Goal: Browse casually: Explore the website without a specific task or goal

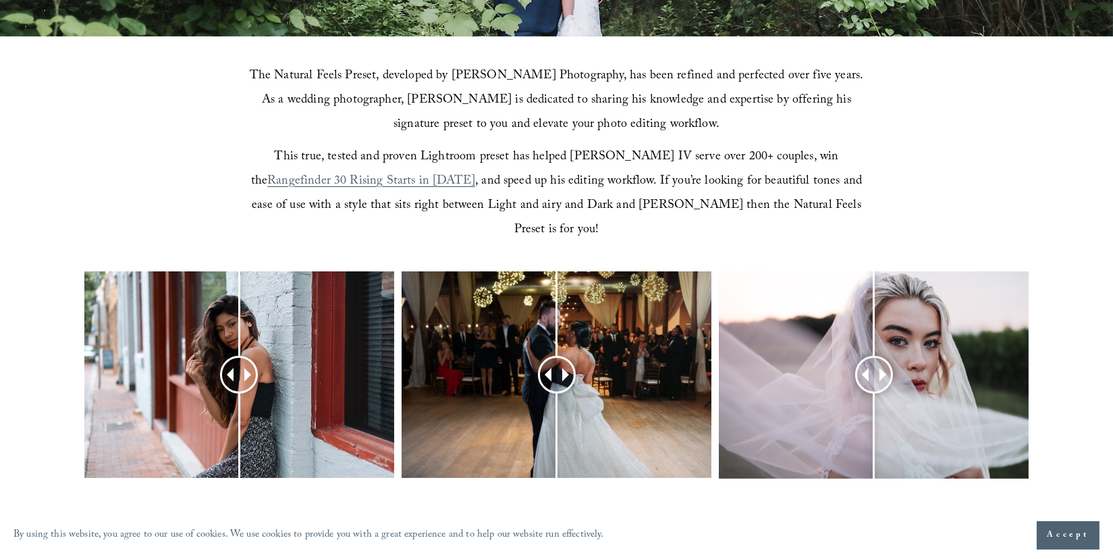
scroll to position [540, 0]
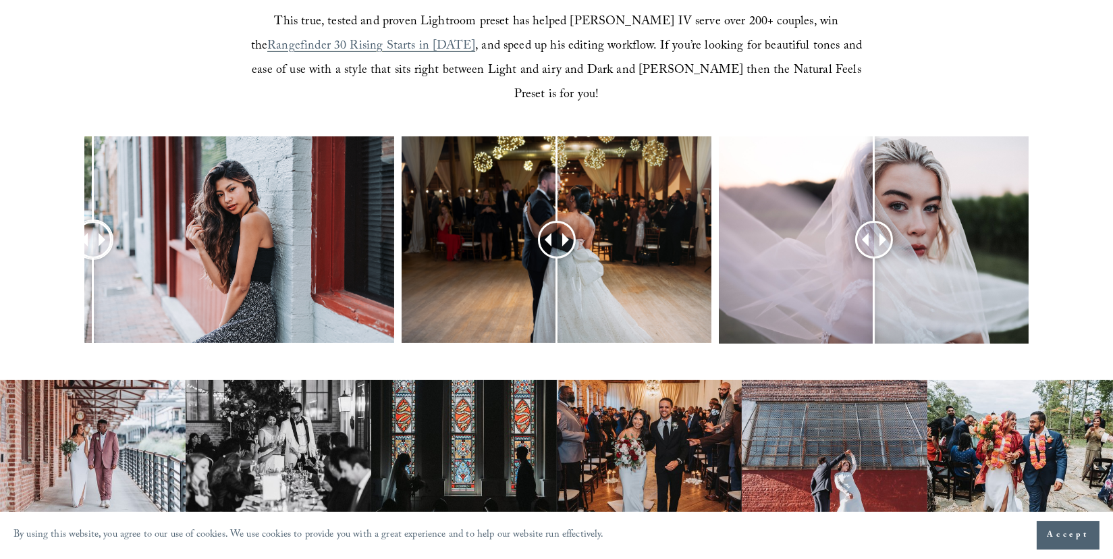
drag, startPoint x: 235, startPoint y: 223, endPoint x: 93, endPoint y: 248, distance: 143.9
click at [93, 248] on div at bounding box center [93, 240] width 34 height 34
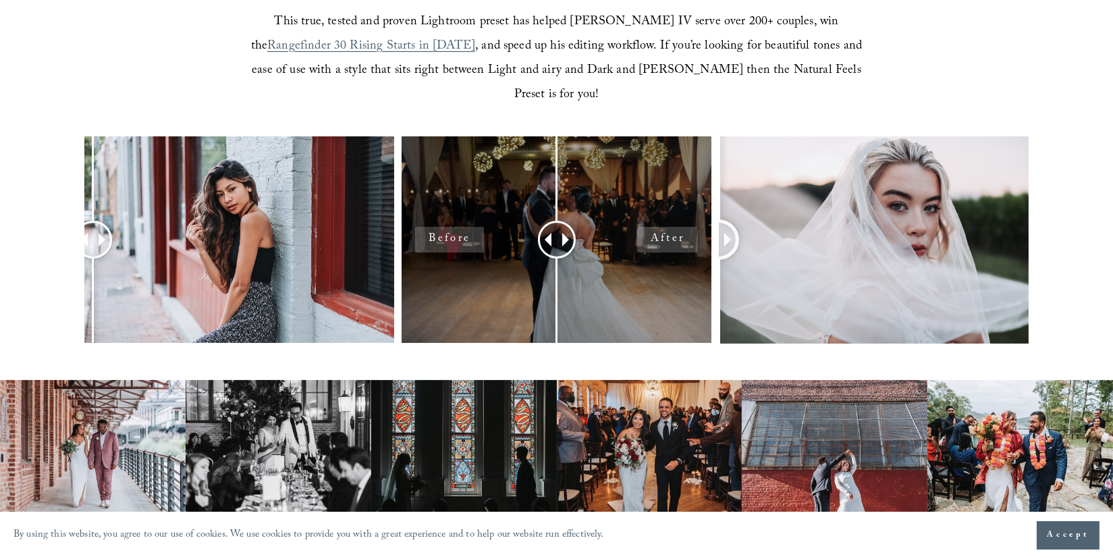
drag, startPoint x: 874, startPoint y: 217, endPoint x: 677, endPoint y: 238, distance: 197.5
click at [677, 238] on div at bounding box center [556, 257] width 1113 height 242
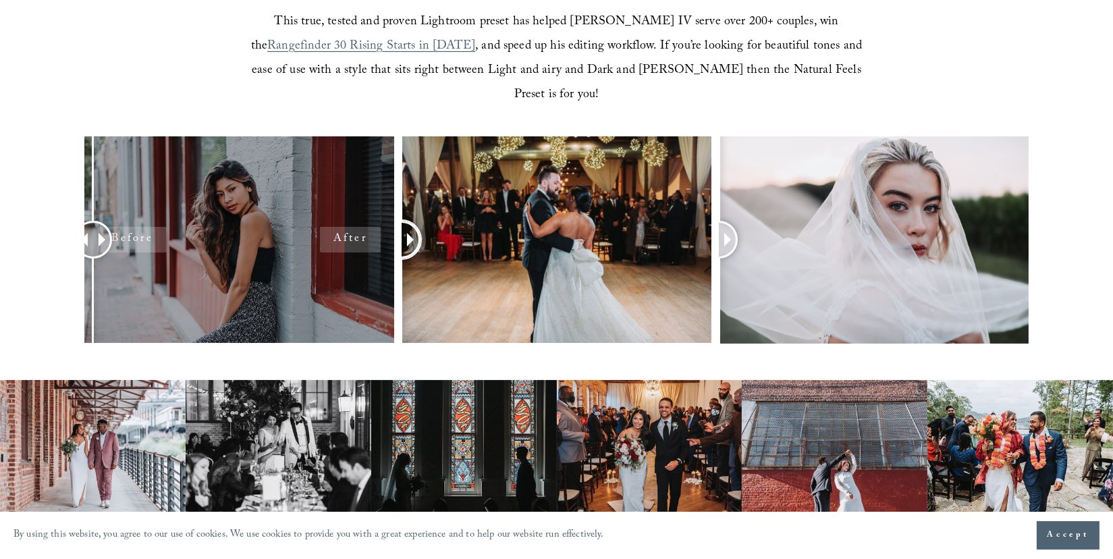
drag, startPoint x: 560, startPoint y: 217, endPoint x: 358, endPoint y: 231, distance: 202.3
click at [358, 231] on div at bounding box center [556, 257] width 1113 height 242
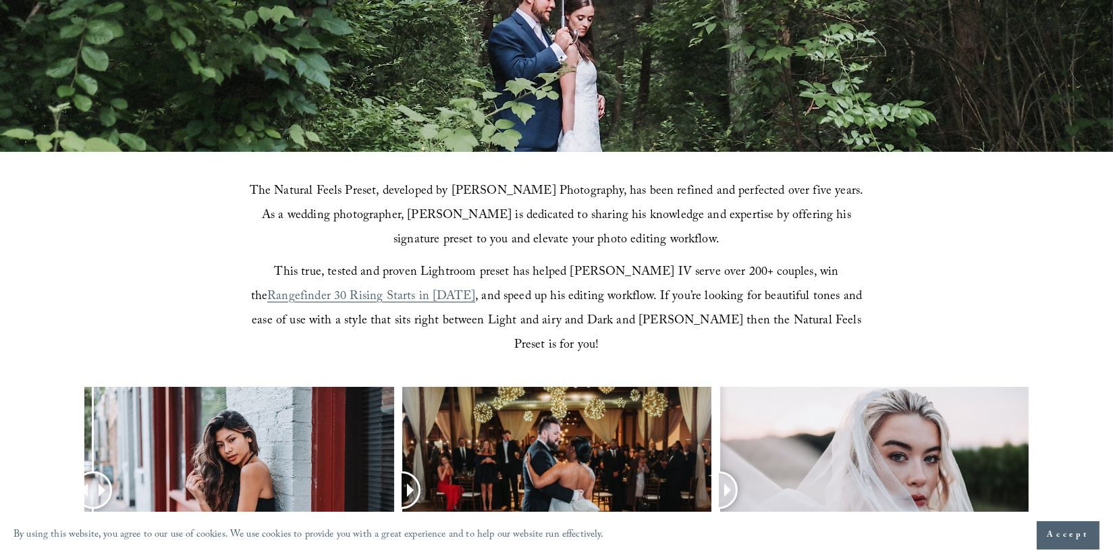
scroll to position [108, 0]
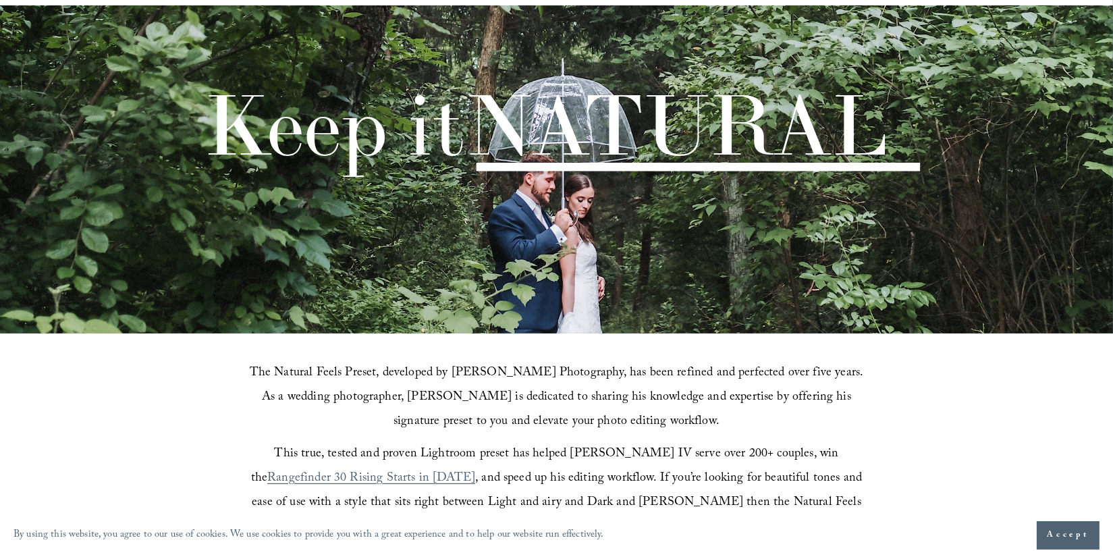
click at [67, 61] on div "Keep it NATURAL" at bounding box center [556, 107] width 1113 height 159
click at [1057, 532] on span "Accept" at bounding box center [1068, 534] width 43 height 13
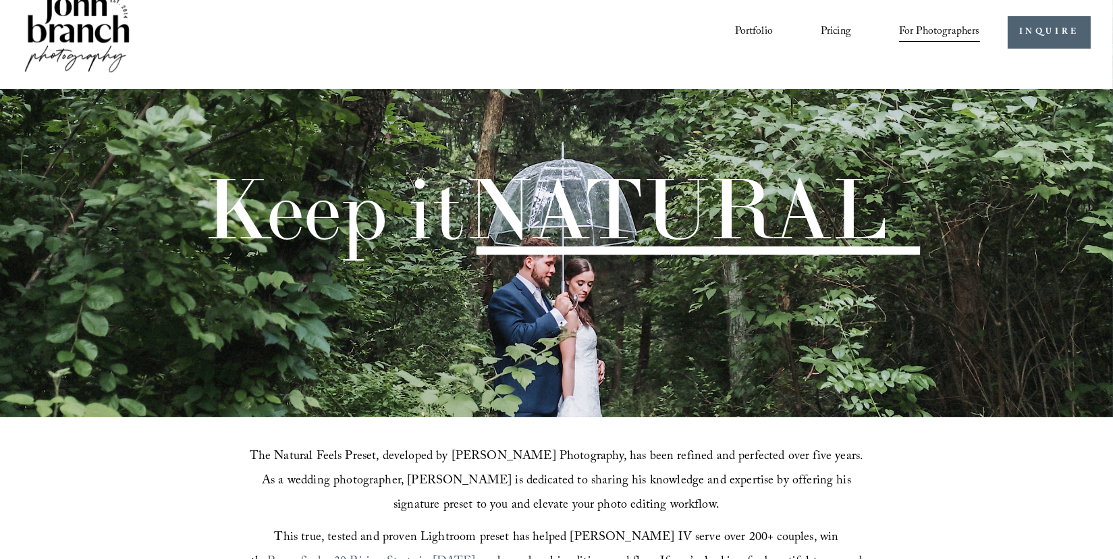
scroll to position [0, 0]
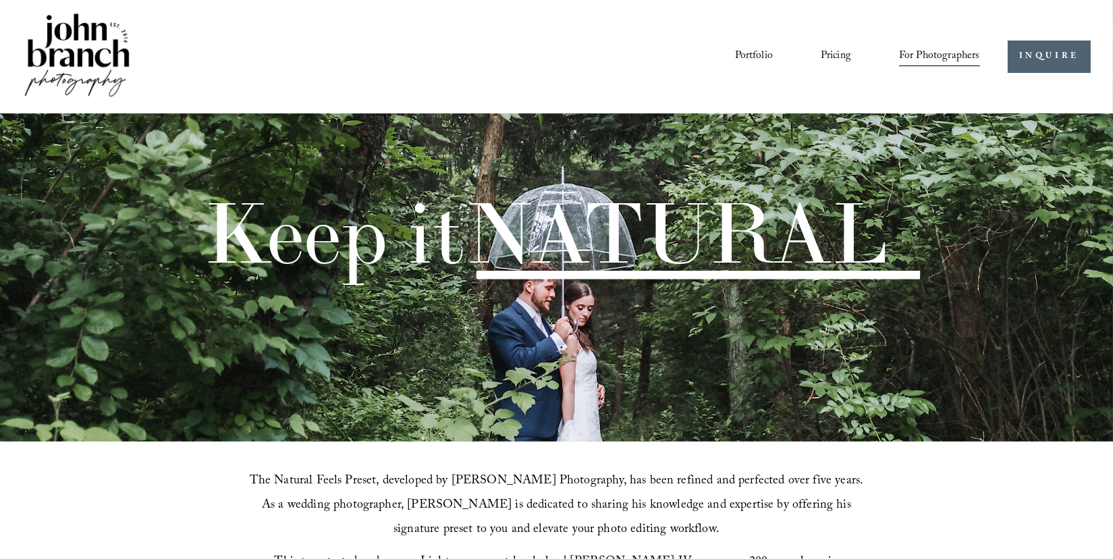
click at [88, 45] on img at bounding box center [76, 56] width 109 height 91
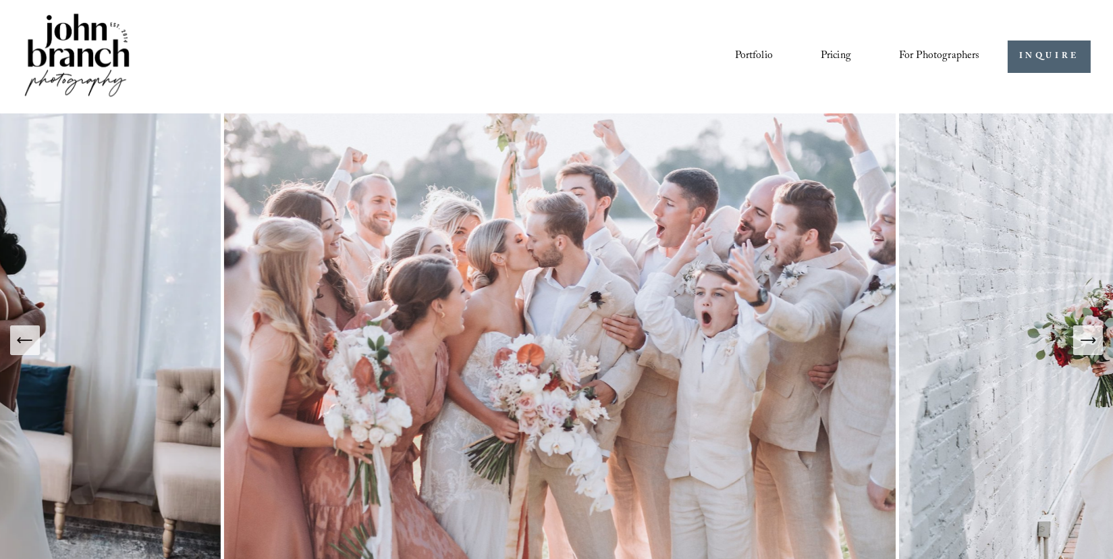
click at [1092, 340] on icon "Next Slide" at bounding box center [1087, 340] width 14 height 0
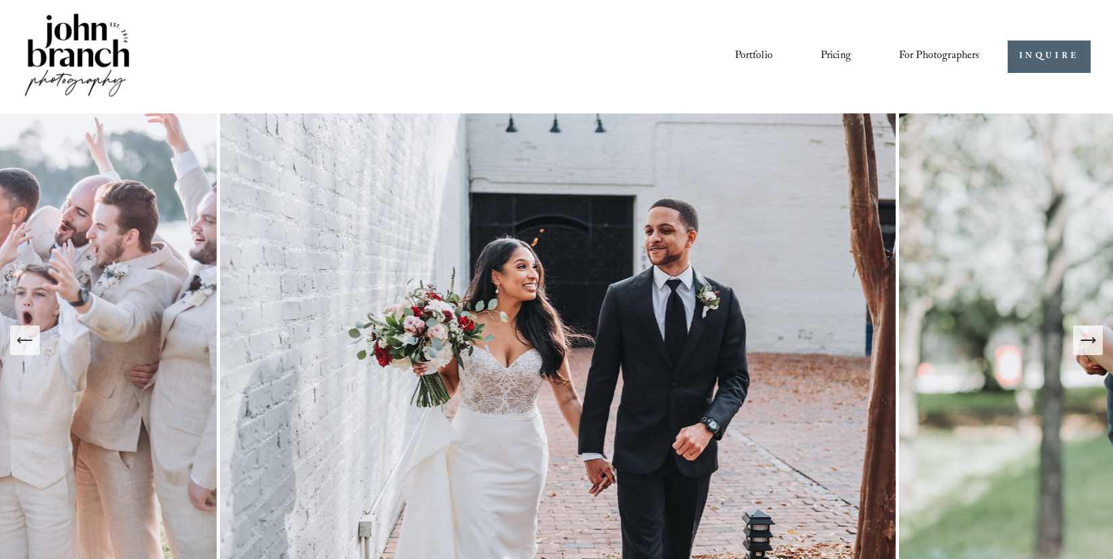
click at [1092, 340] on icon "Next Slide" at bounding box center [1087, 340] width 14 height 0
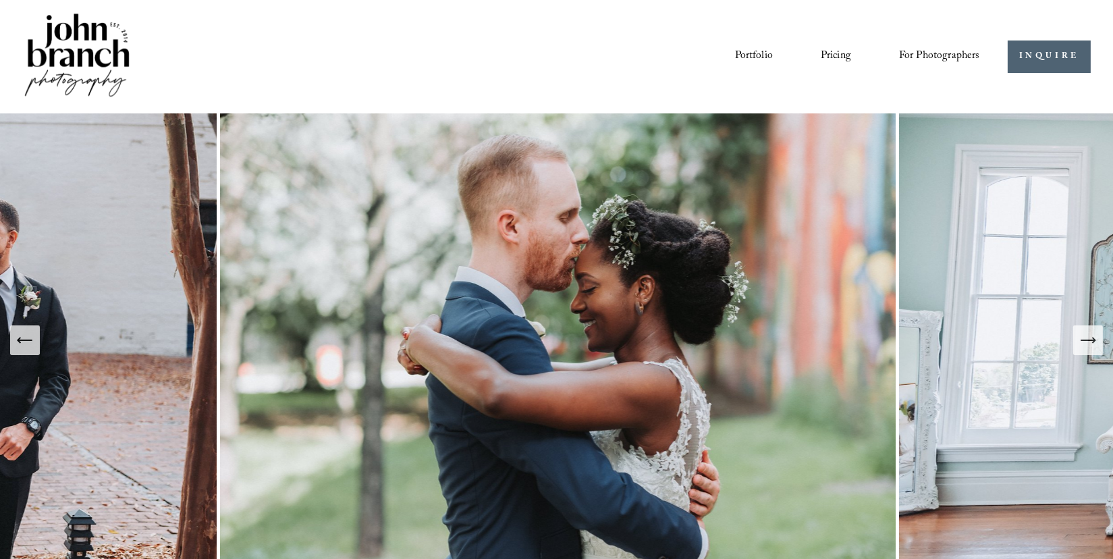
click at [1092, 340] on icon "Next Slide" at bounding box center [1087, 340] width 14 height 0
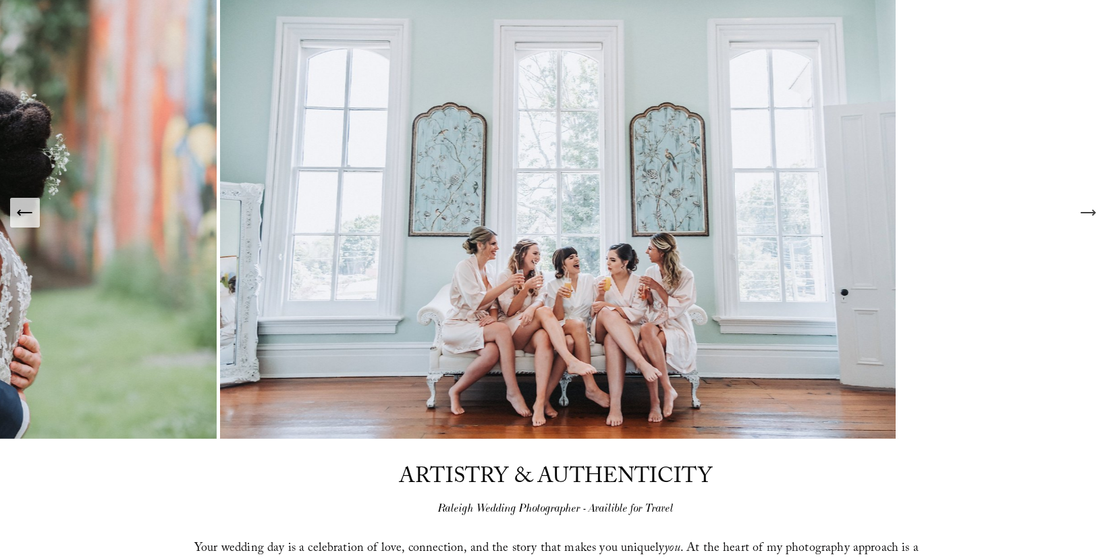
scroll to position [135, 0]
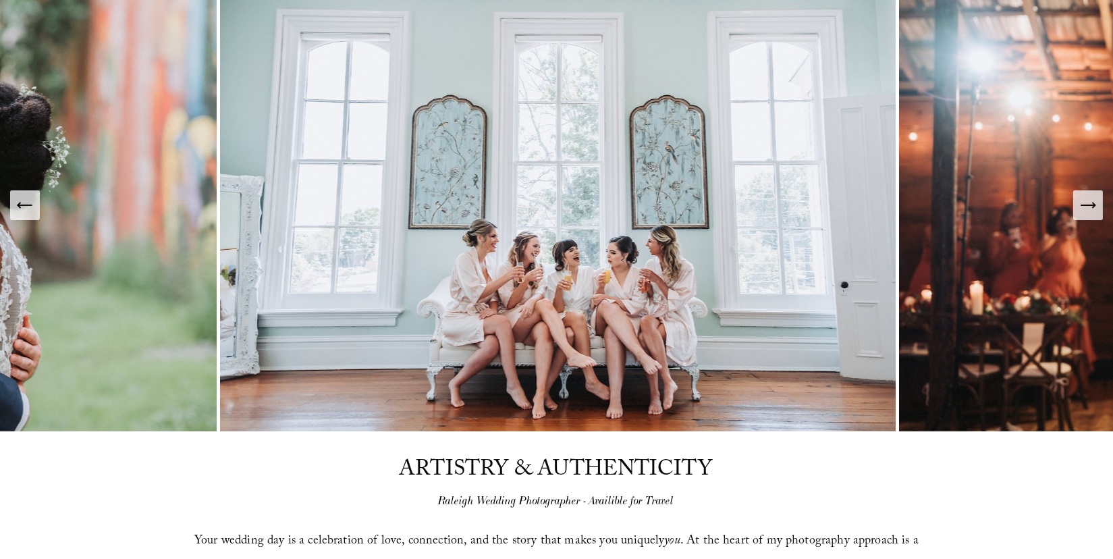
click at [1091, 218] on button "Next Slide" at bounding box center [1088, 205] width 30 height 30
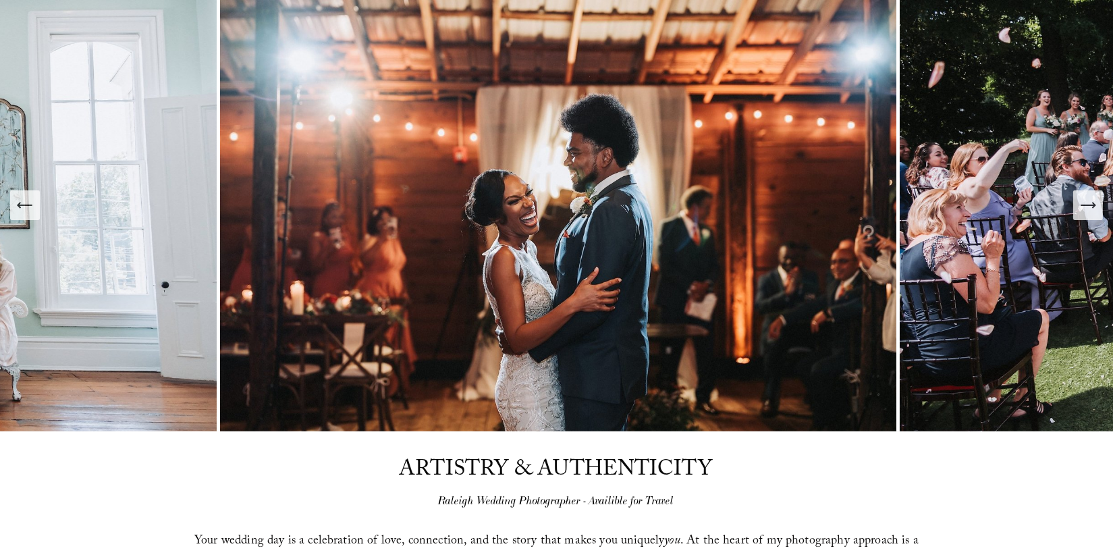
click at [1091, 218] on button "Next Slide" at bounding box center [1088, 205] width 30 height 30
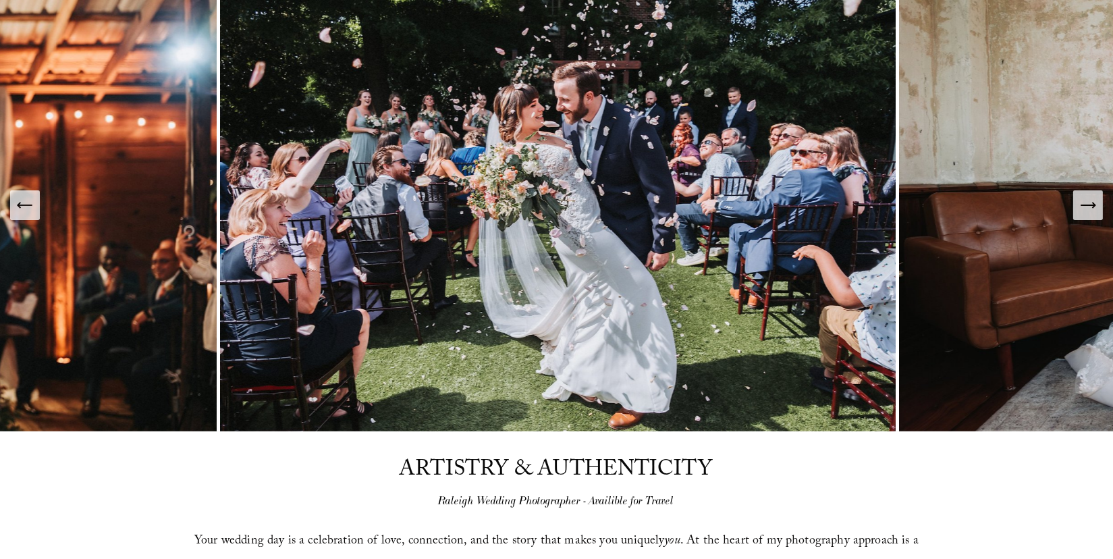
click at [1091, 218] on button "Next Slide" at bounding box center [1088, 205] width 30 height 30
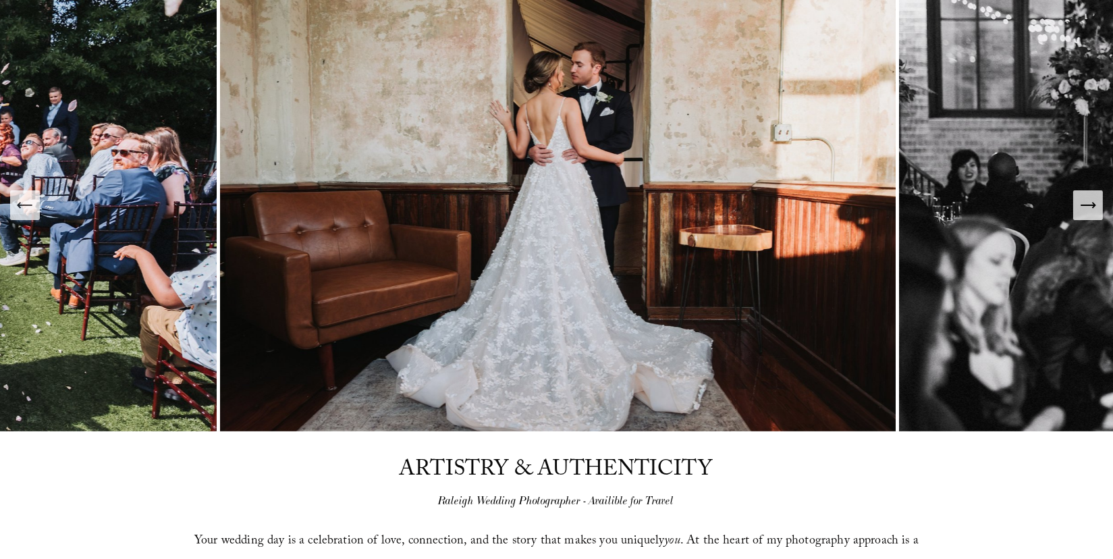
click at [1091, 218] on button "Next Slide" at bounding box center [1088, 205] width 30 height 30
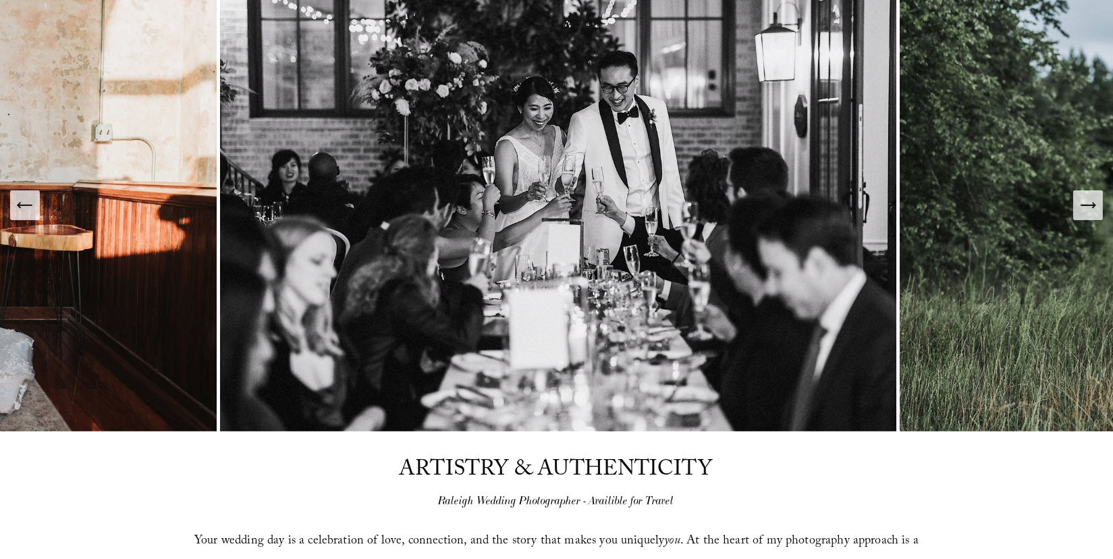
click at [1091, 218] on button "Next Slide" at bounding box center [1088, 205] width 30 height 30
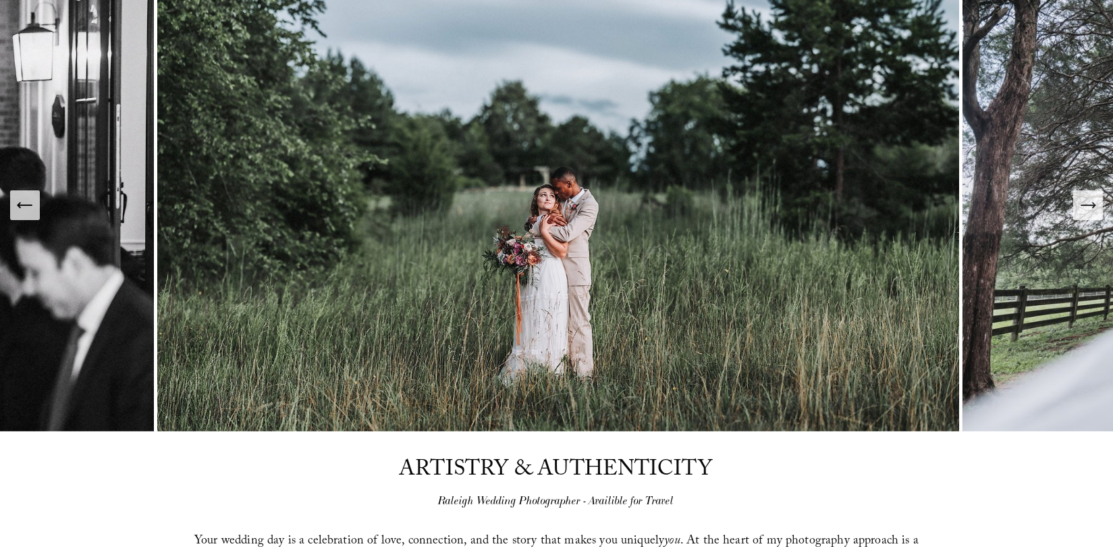
click at [1091, 218] on button "Next Slide" at bounding box center [1088, 205] width 30 height 30
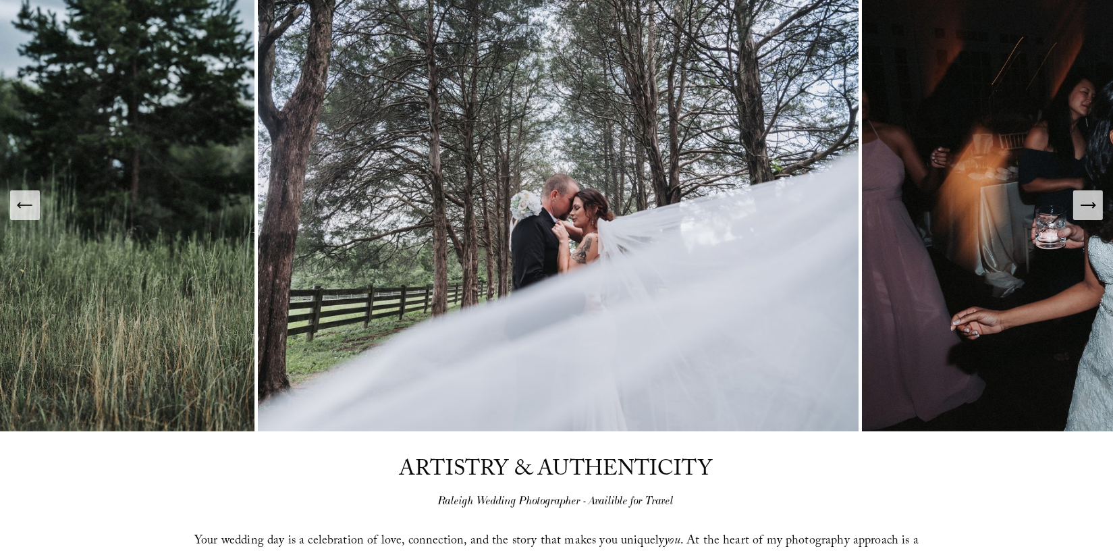
click at [1091, 218] on button "Next Slide" at bounding box center [1088, 205] width 30 height 30
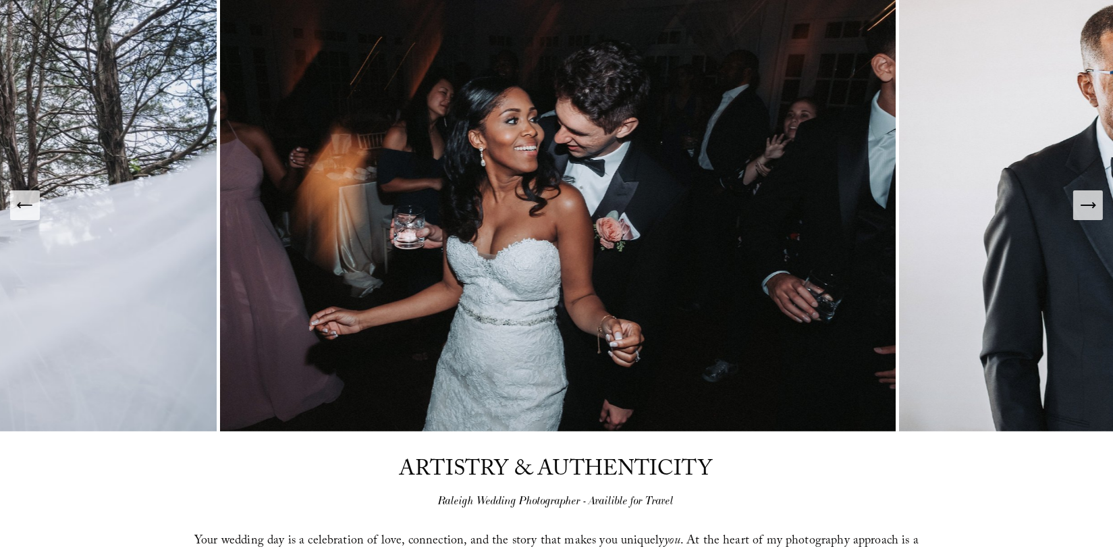
click at [1091, 218] on button "Next Slide" at bounding box center [1088, 205] width 30 height 30
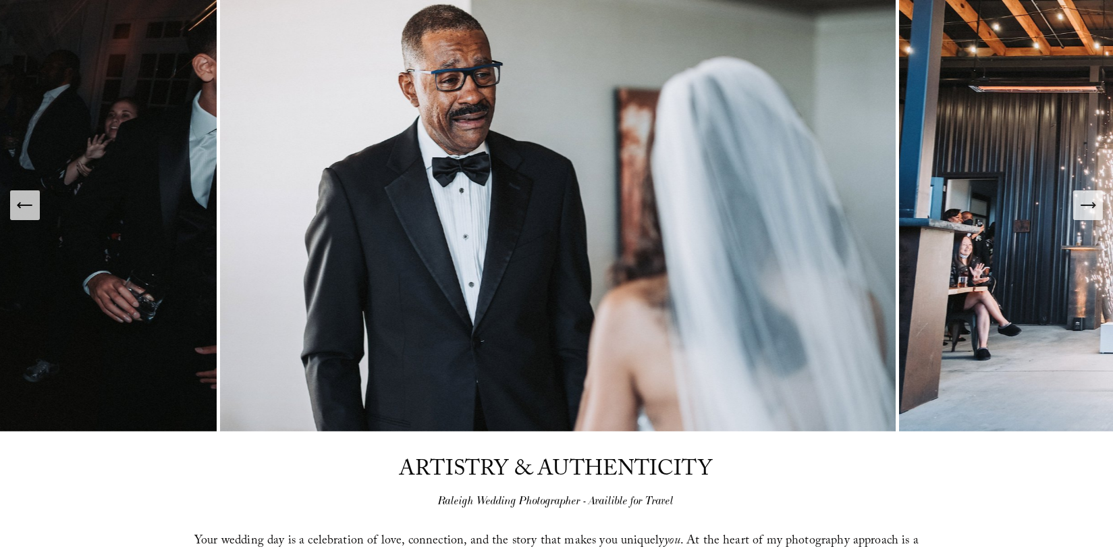
click at [1086, 211] on icon "Next Slide" at bounding box center [1087, 205] width 19 height 19
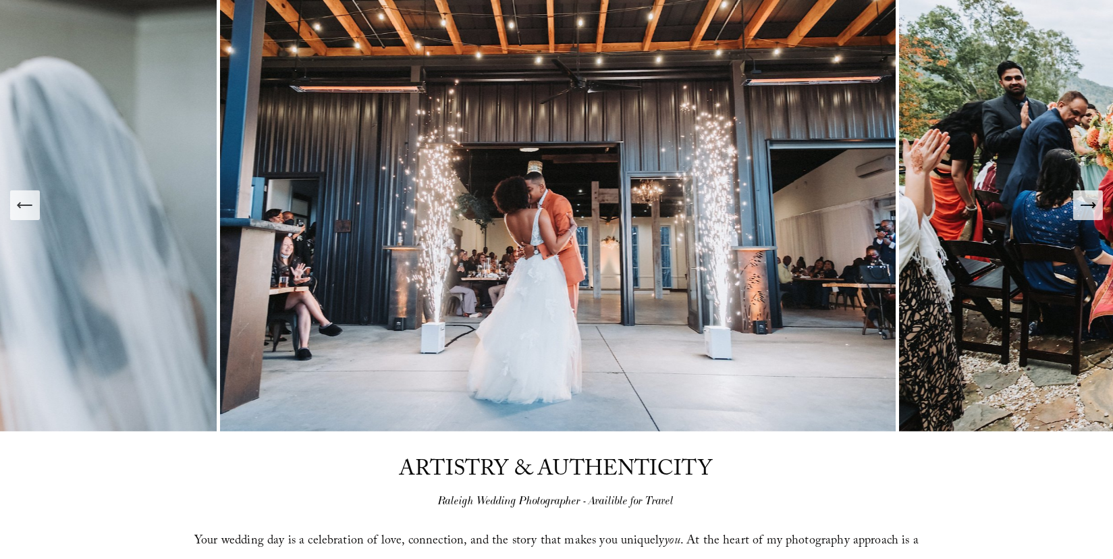
click at [1086, 211] on icon "Next Slide" at bounding box center [1087, 205] width 19 height 19
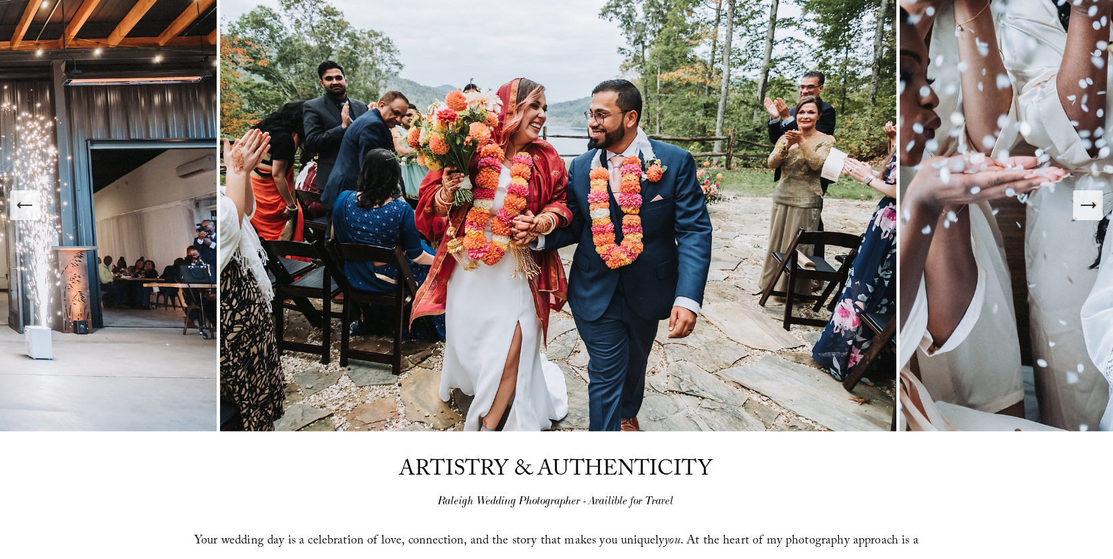
click at [1077, 207] on button "Next Slide" at bounding box center [1088, 205] width 30 height 30
